Goal: Communication & Community: Ask a question

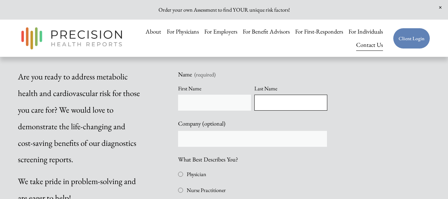
click at [302, 101] on input "Last Name" at bounding box center [291, 103] width 73 height 16
type input "[PERSON_NAME]"
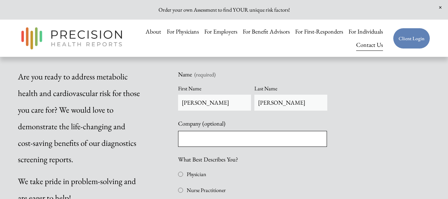
type input "[DOMAIN_NAME]"
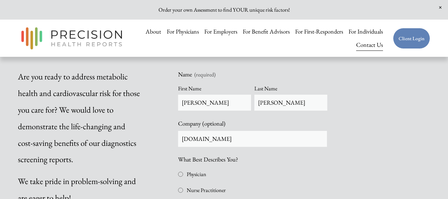
type input "[PERSON_NAME][EMAIL_ADDRESS][PERSON_NAME][DOMAIN_NAME]"
type input "[PHONE_NUMBER]"
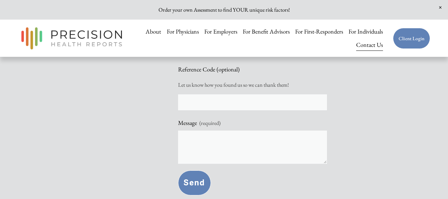
scroll to position [499, 0]
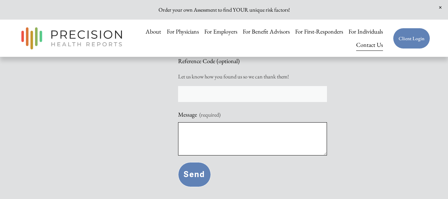
click at [210, 147] on textarea "Message (required)" at bounding box center [252, 138] width 149 height 33
paste textarea "Lo ipsum, Dolorsitame cons adipisc elitse doeiusm tempor in utlabo e dolorema a…"
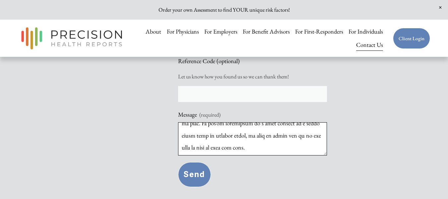
type textarea "Lo ipsum, Dolorsitame cons adipisc elitse doeiusm tempor in utlabo e dolorema a…"
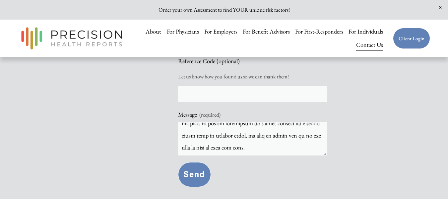
click at [194, 175] on button "Send Send" at bounding box center [194, 174] width 33 height 25
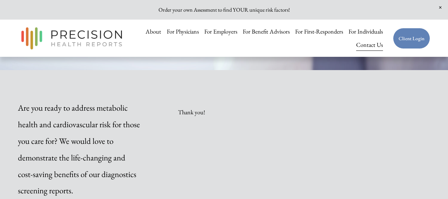
scroll to position [156, 0]
